Goal: Task Accomplishment & Management: Manage account settings

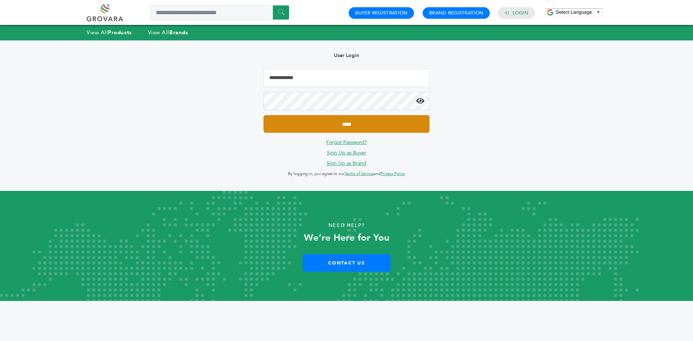
type input "**********"
click at [294, 123] on input "*****" at bounding box center [346, 124] width 166 height 18
